Goal: Task Accomplishment & Management: Complete application form

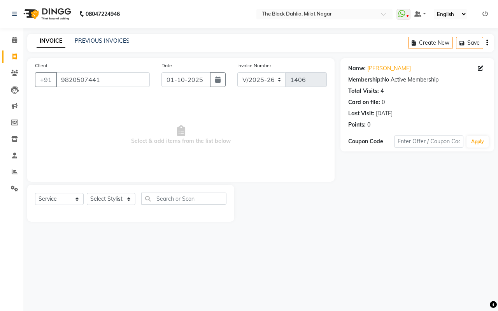
select select "4335"
select select "service"
click at [173, 165] on span "Select & add items from the list below" at bounding box center [181, 135] width 292 height 78
drag, startPoint x: 136, startPoint y: 77, endPoint x: 0, endPoint y: 88, distance: 136.6
click at [0, 88] on app-home "08047224946 Select Location × The Black Dahlia, Milat Nagar WhatsApp Status ✕ S…" at bounding box center [249, 117] width 498 height 234
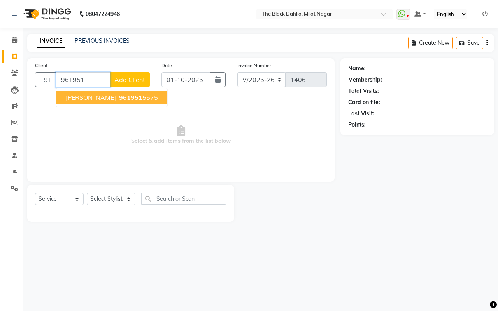
click at [95, 96] on button "[PERSON_NAME] 961951 5575" at bounding box center [111, 97] width 111 height 12
type input "9619515575"
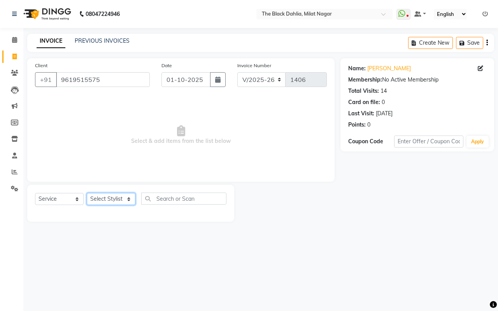
click at [102, 199] on select "Select Stylist [PERSON_NAME] [PERSON_NAME] [PERSON_NAME] Dr [PERSON_NAME],[PERS…" at bounding box center [111, 199] width 49 height 12
click at [220, 139] on span "Select & add items from the list below" at bounding box center [181, 135] width 292 height 78
click at [121, 203] on select "Select Stylist [PERSON_NAME] [PERSON_NAME] [PERSON_NAME] Dr [PERSON_NAME],[PERS…" at bounding box center [111, 199] width 49 height 12
select select "53805"
click at [87, 193] on select "Select Stylist [PERSON_NAME] [PERSON_NAME] [PERSON_NAME] Dr [PERSON_NAME],[PERS…" at bounding box center [111, 199] width 49 height 12
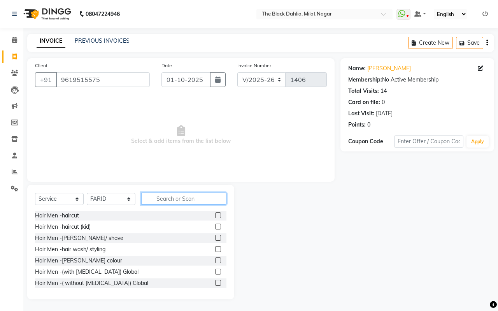
click at [196, 203] on input "text" at bounding box center [183, 199] width 85 height 12
click at [380, 68] on link "[PERSON_NAME]" at bounding box center [389, 69] width 44 height 8
click at [180, 143] on span "Select & add items from the list below" at bounding box center [181, 135] width 292 height 78
click at [119, 40] on link "PREVIOUS INVOICES" at bounding box center [102, 40] width 55 height 7
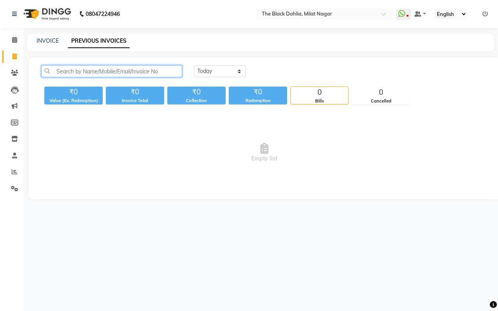
click at [127, 70] on input "text" at bounding box center [111, 71] width 141 height 12
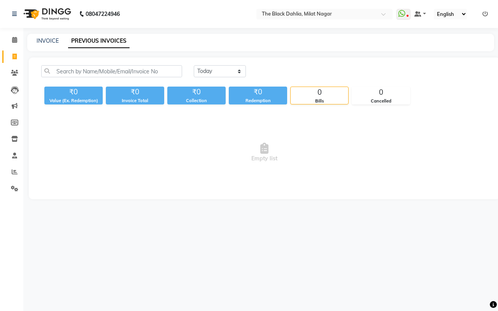
click at [38, 37] on div "INVOICE" at bounding box center [48, 41] width 22 height 8
click at [45, 37] on link "INVOICE" at bounding box center [48, 40] width 22 height 7
select select "4335"
select select "service"
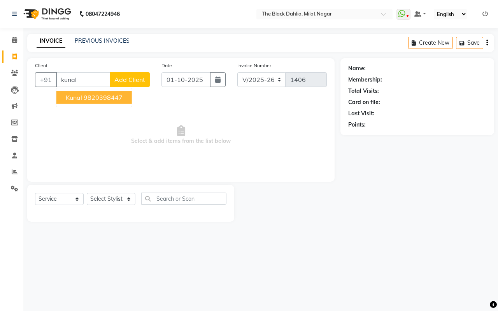
click at [116, 101] on ngb-highlight "9820398447" at bounding box center [103, 98] width 39 height 8
type input "9820398447"
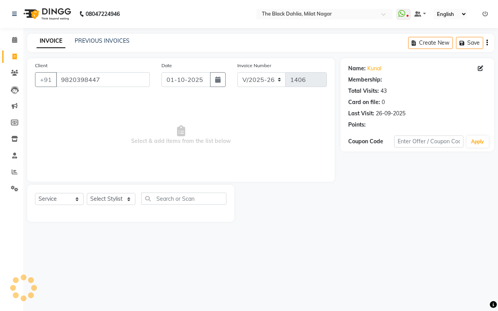
select select "1: Object"
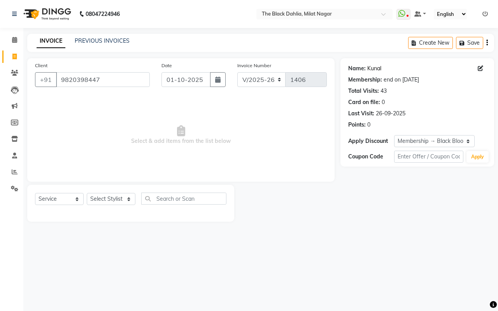
click at [374, 67] on link "Kunal" at bounding box center [374, 69] width 14 height 8
click at [16, 59] on icon at bounding box center [14, 57] width 4 height 6
select select "4335"
select select "service"
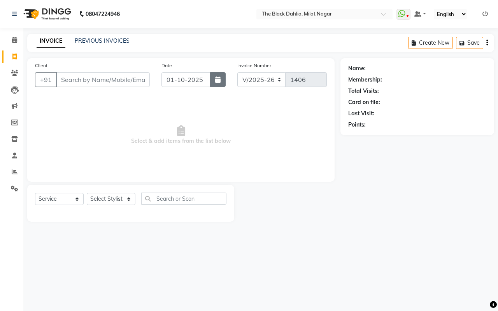
click at [218, 77] on icon "button" at bounding box center [217, 80] width 5 height 6
select select "10"
select select "2025"
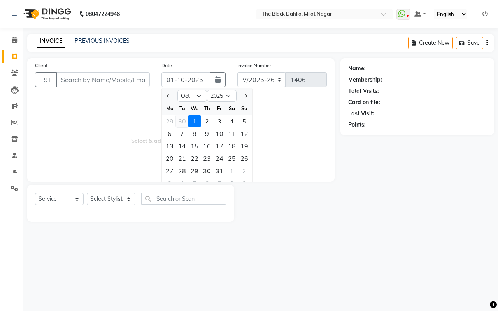
click at [181, 118] on div "30" at bounding box center [182, 121] width 12 height 12
type input "30-09-2025"
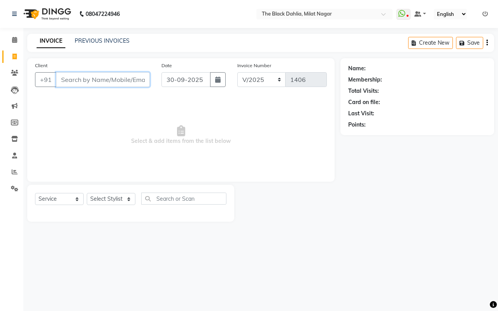
click at [108, 81] on input "Client" at bounding box center [103, 79] width 94 height 15
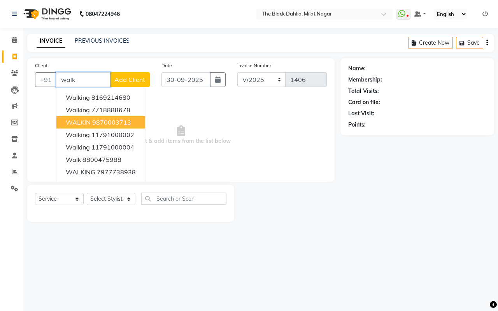
click at [129, 117] on button "WALKIN 9870003713" at bounding box center [100, 122] width 89 height 12
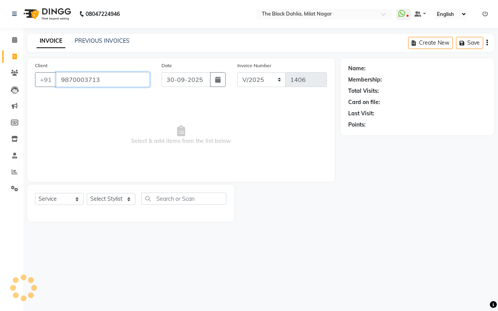
type input "9870003713"
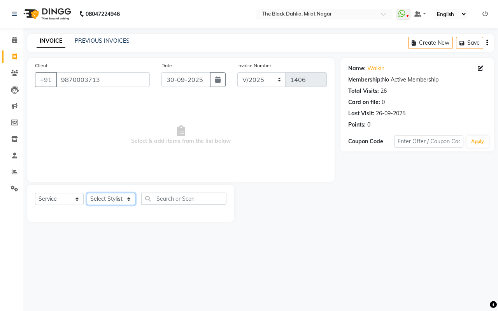
click at [104, 202] on select "Select Stylist [PERSON_NAME] [PERSON_NAME] [PERSON_NAME] Dr [PERSON_NAME],[PERS…" at bounding box center [111, 199] width 49 height 12
select select "45324"
click at [87, 193] on select "Select Stylist [PERSON_NAME] [PERSON_NAME] [PERSON_NAME] Dr [PERSON_NAME],[PERS…" at bounding box center [111, 199] width 49 height 12
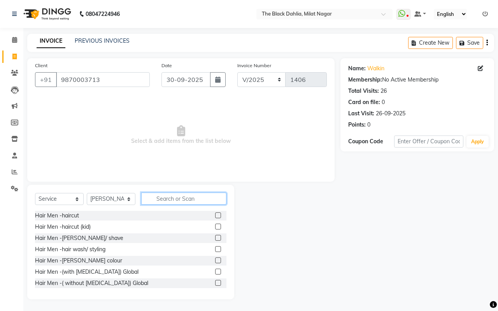
click at [158, 200] on input "text" at bounding box center [183, 199] width 85 height 12
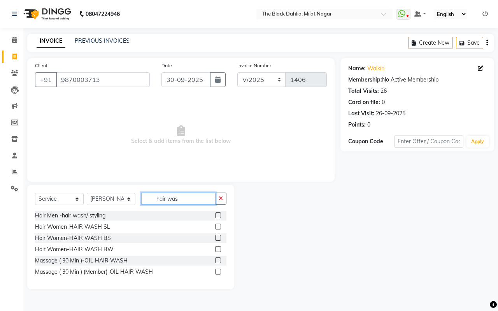
type input "hair was"
click at [218, 226] on label at bounding box center [218, 227] width 6 height 6
click at [218, 226] on input "checkbox" at bounding box center [217, 227] width 5 height 5
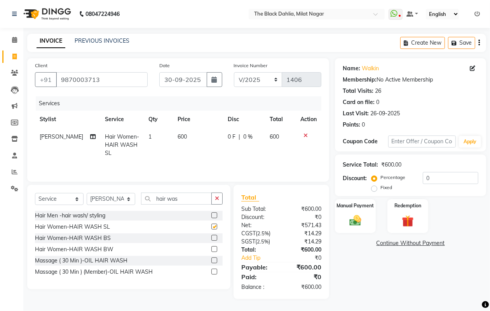
checkbox input "false"
click at [216, 238] on label at bounding box center [215, 238] width 6 height 6
click at [216, 238] on input "checkbox" at bounding box center [214, 238] width 5 height 5
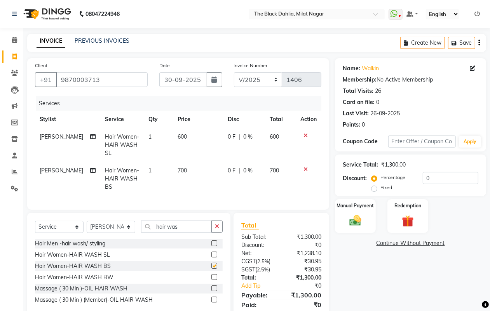
checkbox input "false"
click at [304, 135] on icon at bounding box center [306, 135] width 4 height 5
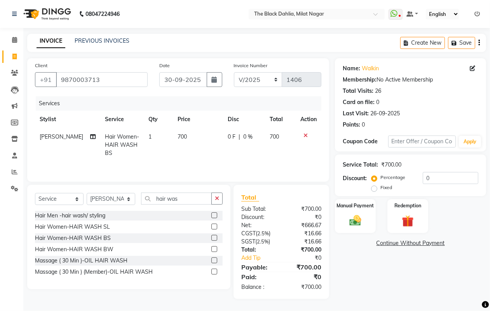
drag, startPoint x: 446, startPoint y: 171, endPoint x: 395, endPoint y: 174, distance: 50.6
click at [395, 174] on div "Service Total: ₹700.00 Discount: Percentage Fixed 0" at bounding box center [411, 175] width 136 height 35
click at [443, 174] on input "0" at bounding box center [451, 178] width 56 height 12
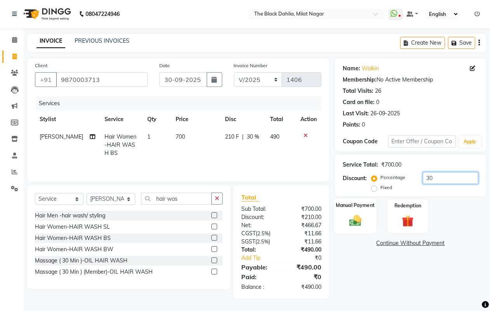
type input "30"
click at [353, 221] on img at bounding box center [355, 221] width 19 height 14
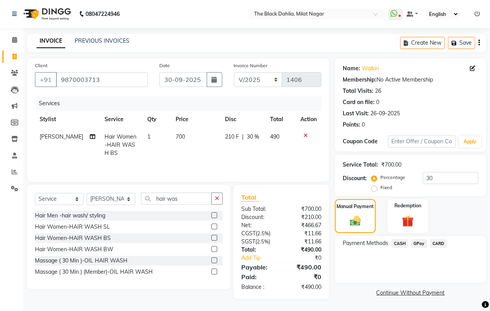
click at [424, 244] on span "GPay" at bounding box center [419, 244] width 16 height 9
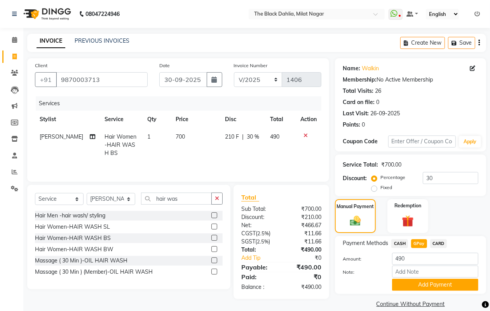
scroll to position [10, 0]
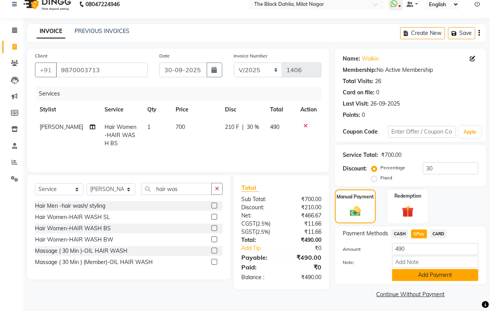
click at [448, 278] on button "Add Payment" at bounding box center [435, 275] width 86 height 12
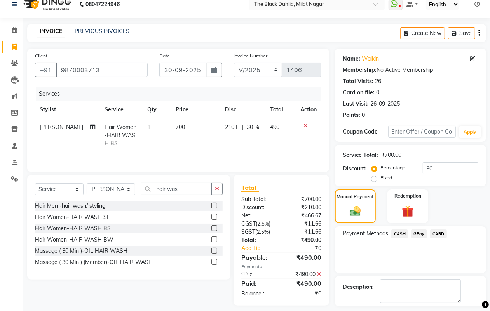
scroll to position [43, 0]
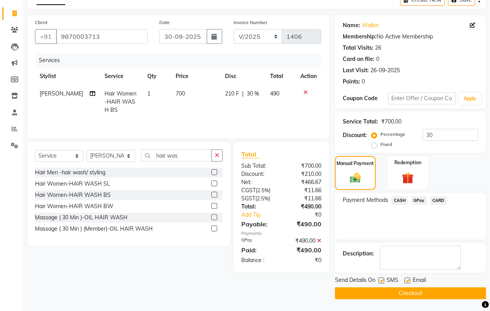
click at [393, 294] on button "Checkout" at bounding box center [410, 294] width 151 height 12
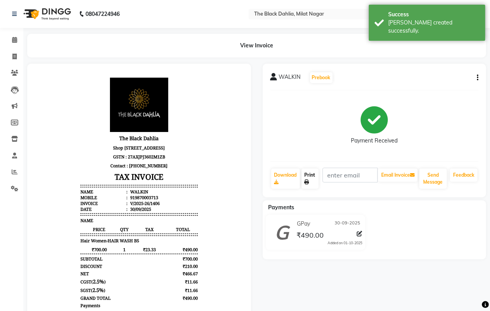
click at [312, 184] on link "Print" at bounding box center [310, 179] width 17 height 20
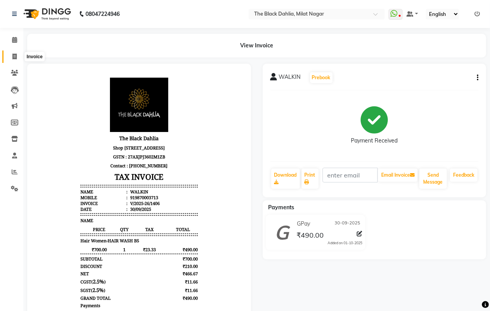
click at [12, 54] on icon at bounding box center [14, 57] width 4 height 6
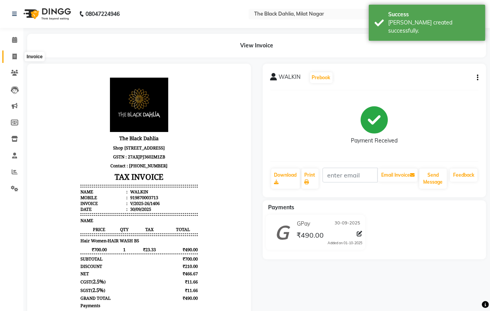
select select "4335"
select select "service"
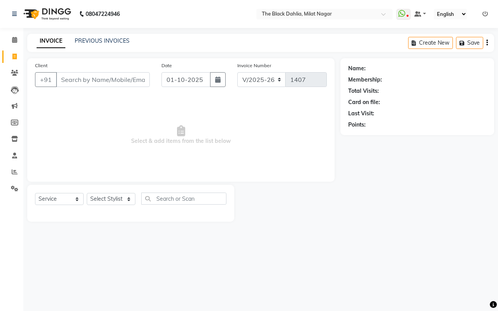
click at [487, 15] on icon at bounding box center [484, 13] width 5 height 5
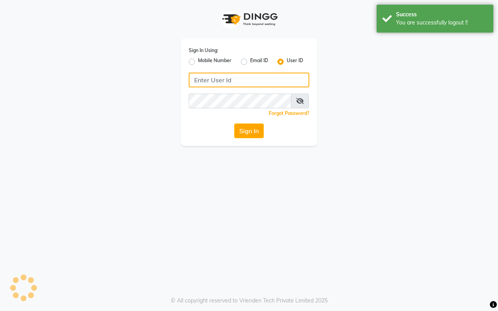
type input "7977738938"
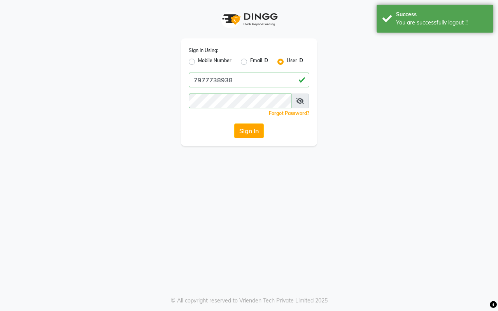
click at [198, 59] on label "Mobile Number" at bounding box center [214, 61] width 33 height 9
click at [198, 59] on input "Mobile Number" at bounding box center [200, 59] width 5 height 5
radio input "true"
radio input "false"
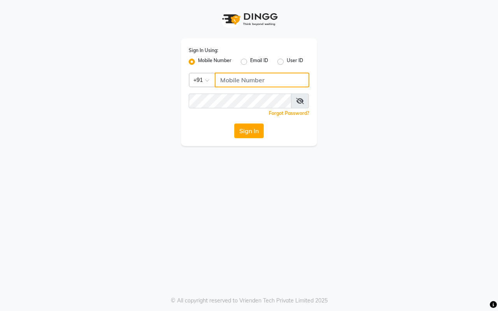
click at [236, 80] on input "Username" at bounding box center [262, 80] width 94 height 15
type input "8169214680"
click at [257, 130] on button "Sign In" at bounding box center [249, 131] width 30 height 15
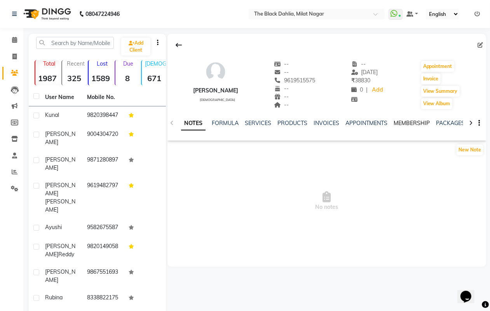
click at [395, 122] on link "MEMBERSHIP" at bounding box center [412, 123] width 36 height 7
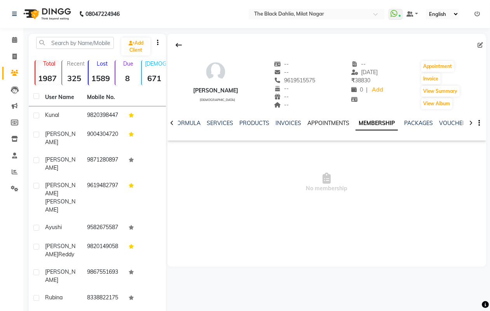
click at [337, 125] on link "APPOINTMENTS" at bounding box center [329, 123] width 42 height 7
click at [298, 122] on link "INVOICES" at bounding box center [295, 123] width 26 height 7
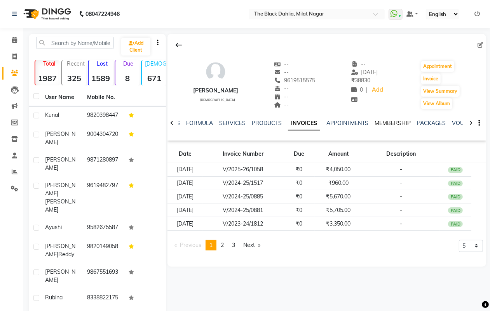
click at [394, 123] on link "MEMBERSHIP" at bounding box center [393, 123] width 36 height 7
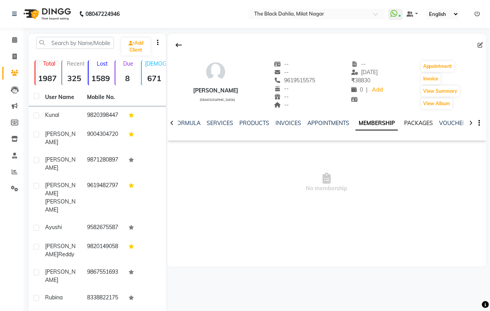
click at [415, 124] on link "PACKAGES" at bounding box center [418, 123] width 29 height 7
click at [374, 124] on link "MEMBERSHIP" at bounding box center [368, 123] width 36 height 7
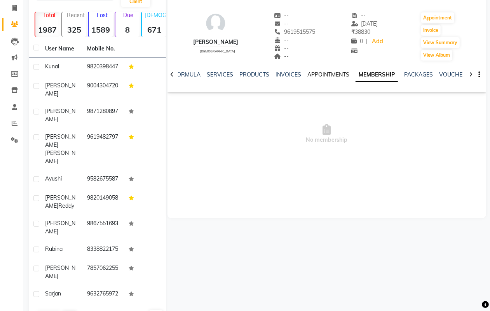
click at [337, 76] on link "APPOINTMENTS" at bounding box center [329, 74] width 42 height 7
click at [385, 74] on link "MEMBERSHIP" at bounding box center [388, 74] width 36 height 7
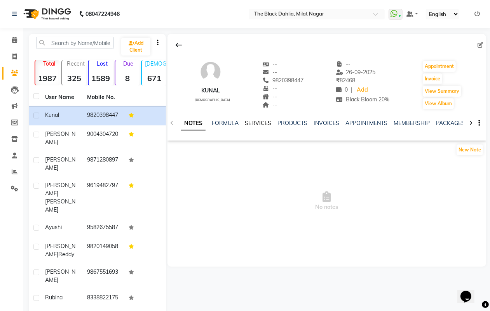
click at [256, 124] on link "SERVICES" at bounding box center [258, 123] width 26 height 7
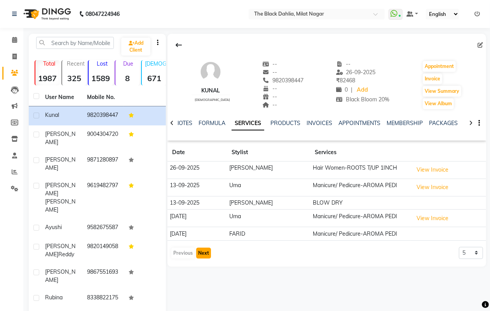
click at [206, 250] on button "Next" at bounding box center [203, 253] width 15 height 11
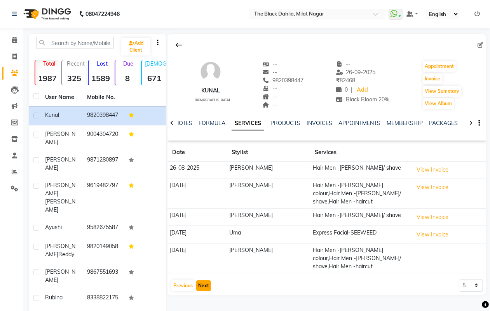
click at [206, 281] on button "Next" at bounding box center [203, 286] width 15 height 11
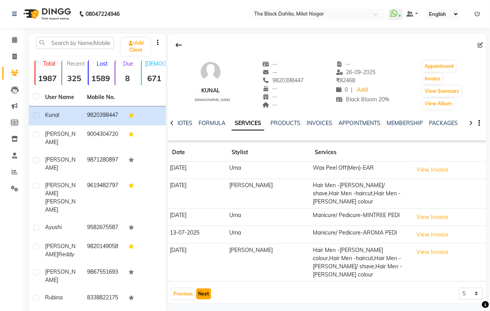
click at [201, 289] on button "Next" at bounding box center [203, 294] width 15 height 11
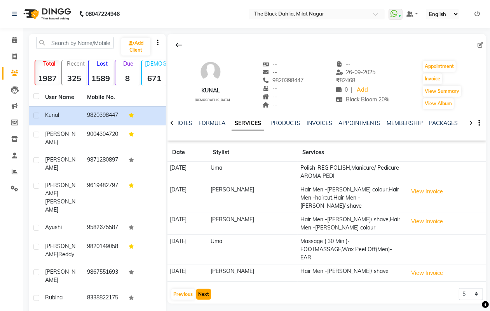
click at [204, 289] on button "Next" at bounding box center [203, 294] width 15 height 11
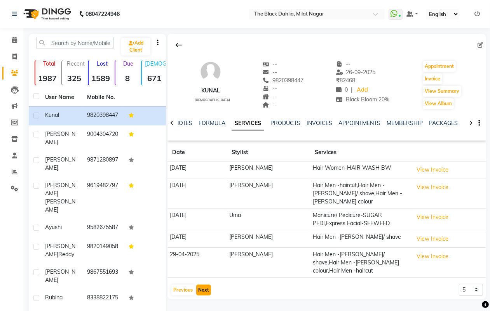
click at [201, 285] on button "Next" at bounding box center [203, 290] width 15 height 11
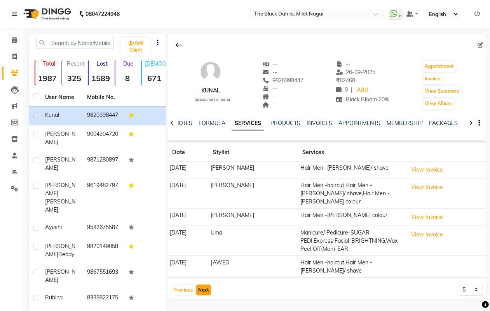
click at [201, 287] on button "Next" at bounding box center [203, 290] width 15 height 11
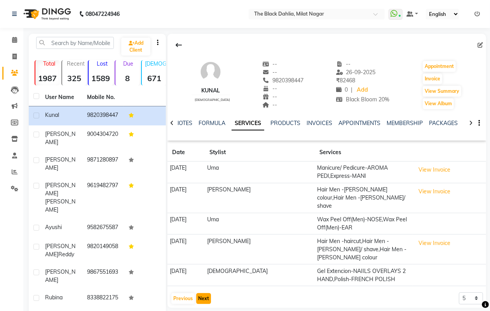
click at [199, 294] on button "Next" at bounding box center [203, 299] width 15 height 11
